Goal: Navigation & Orientation: Find specific page/section

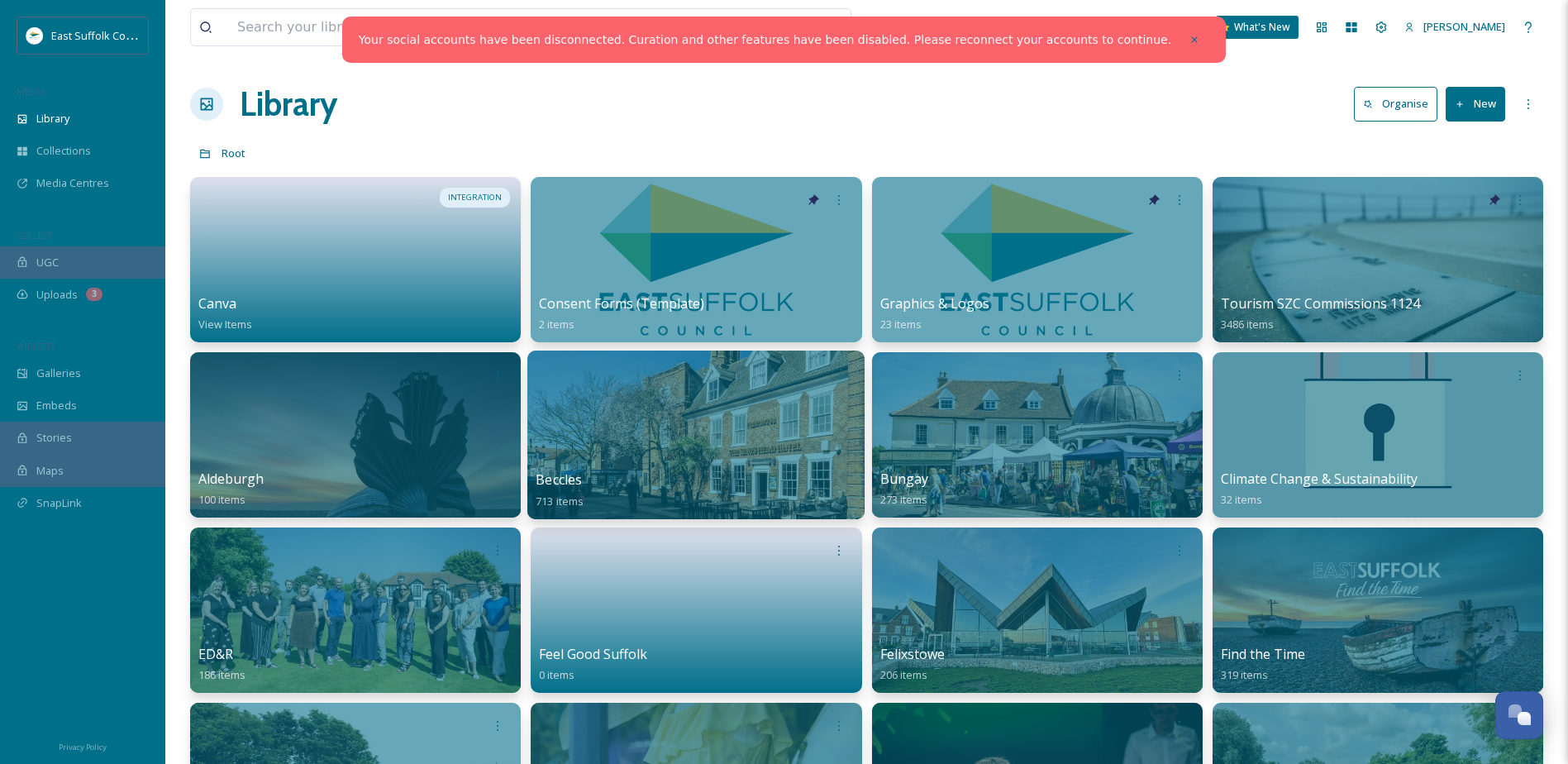
click at [664, 449] on div at bounding box center [696, 435] width 337 height 169
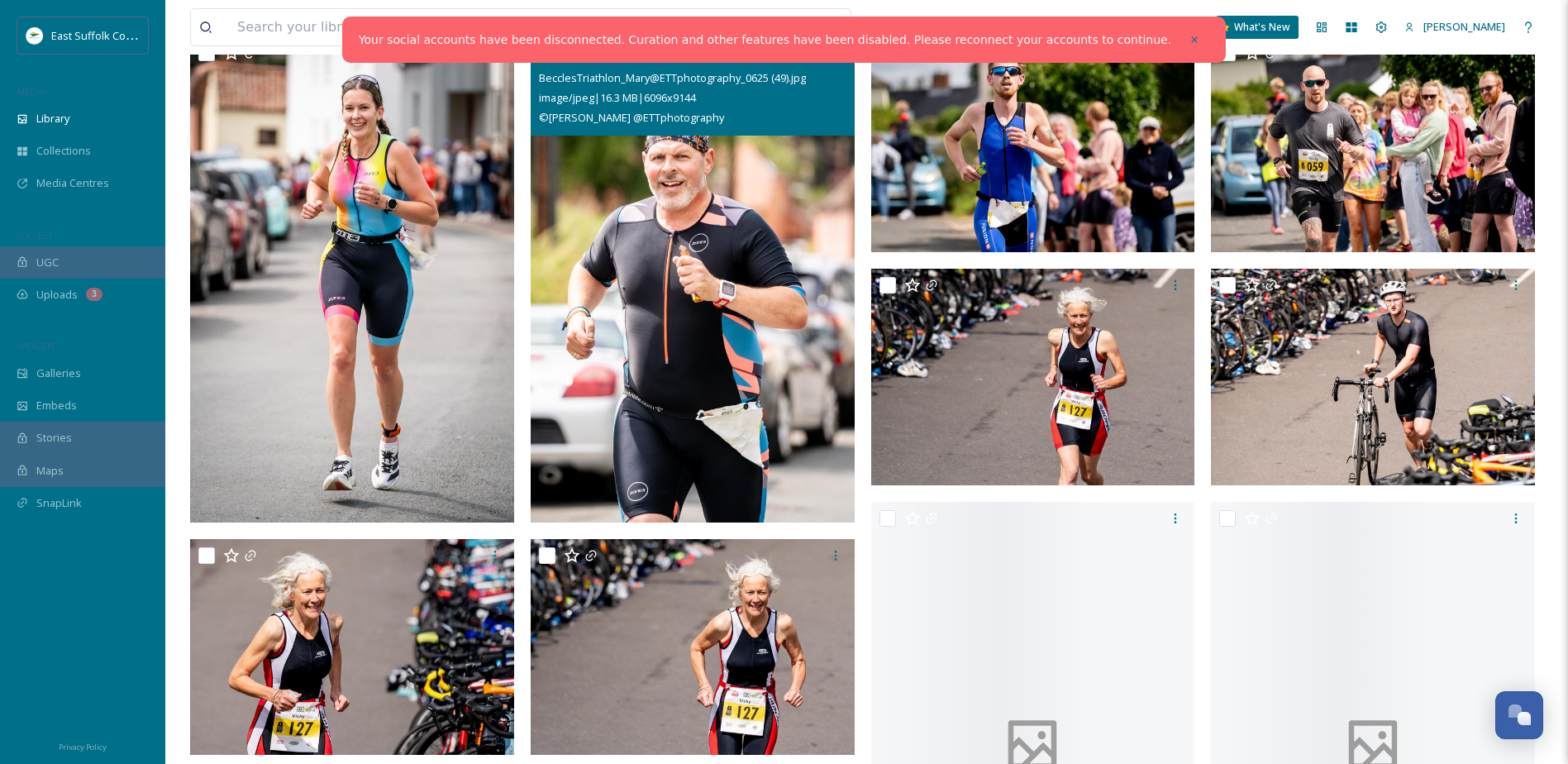
scroll to position [1157, 0]
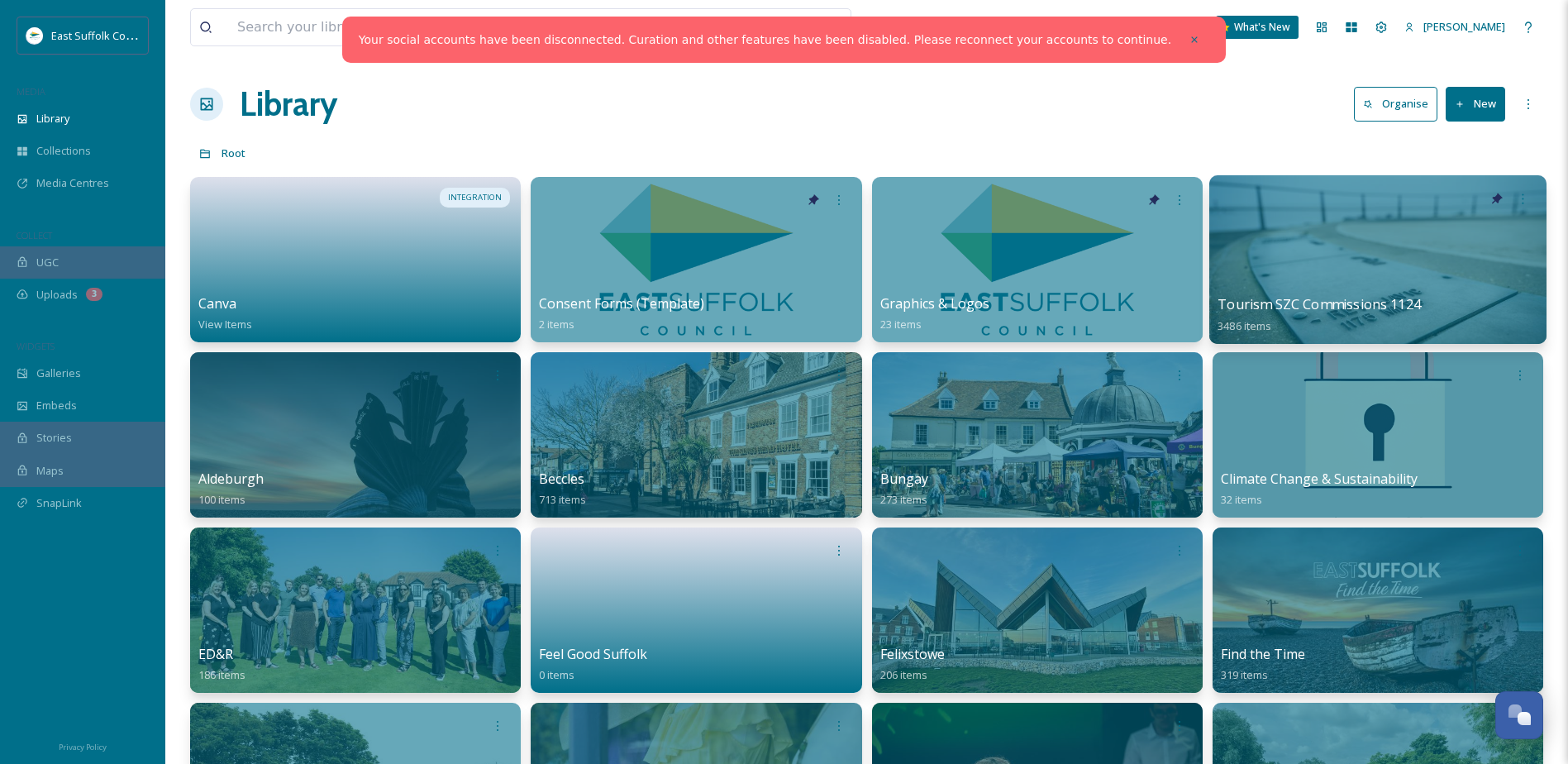
click at [1327, 288] on div at bounding box center [1378, 260] width 337 height 169
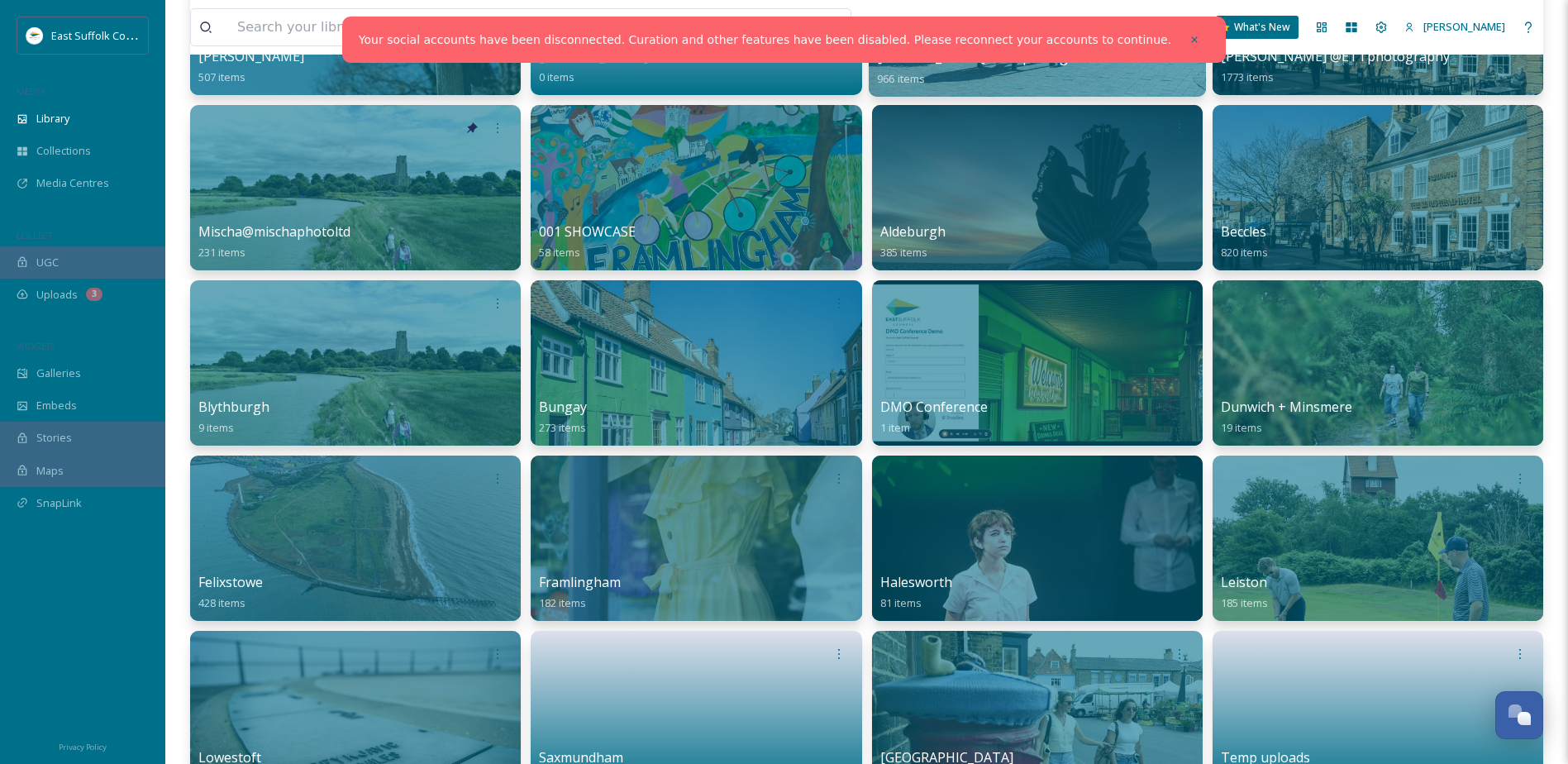
scroll to position [248, 0]
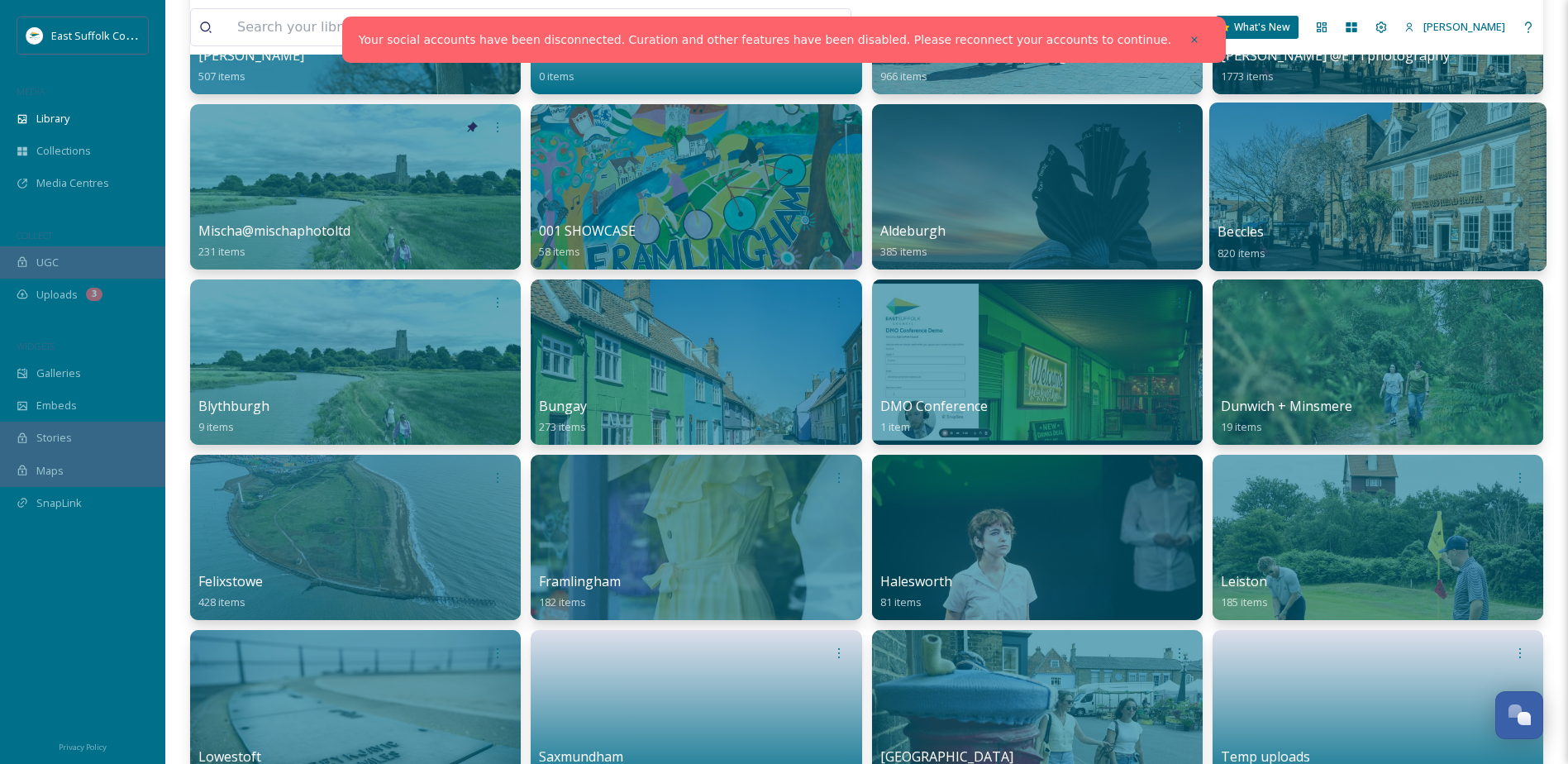
click at [1301, 216] on div at bounding box center [1378, 187] width 337 height 169
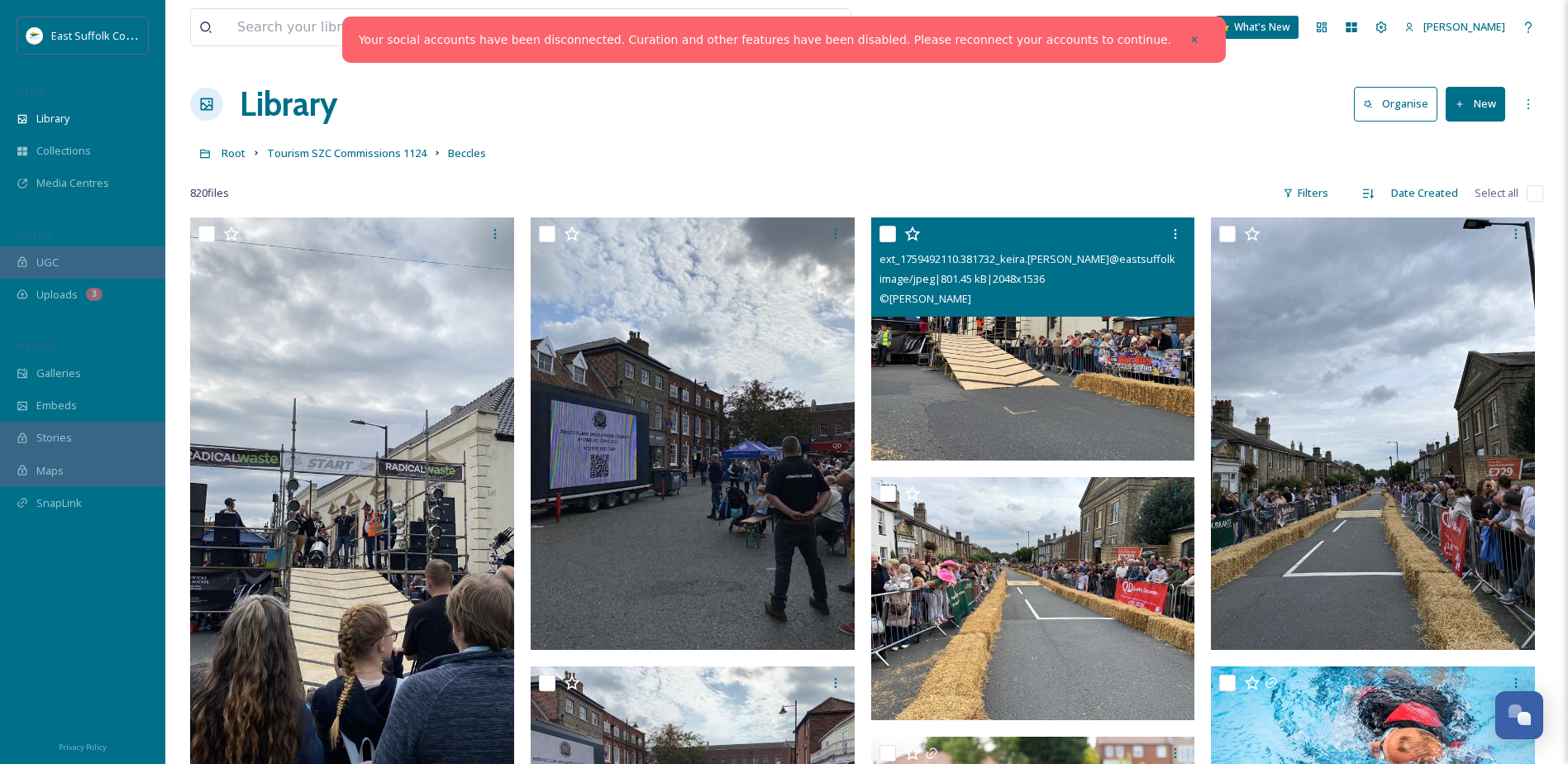
click at [1034, 386] on img at bounding box center [1033, 338] width 324 height 243
